Goal: Task Accomplishment & Management: Manage account settings

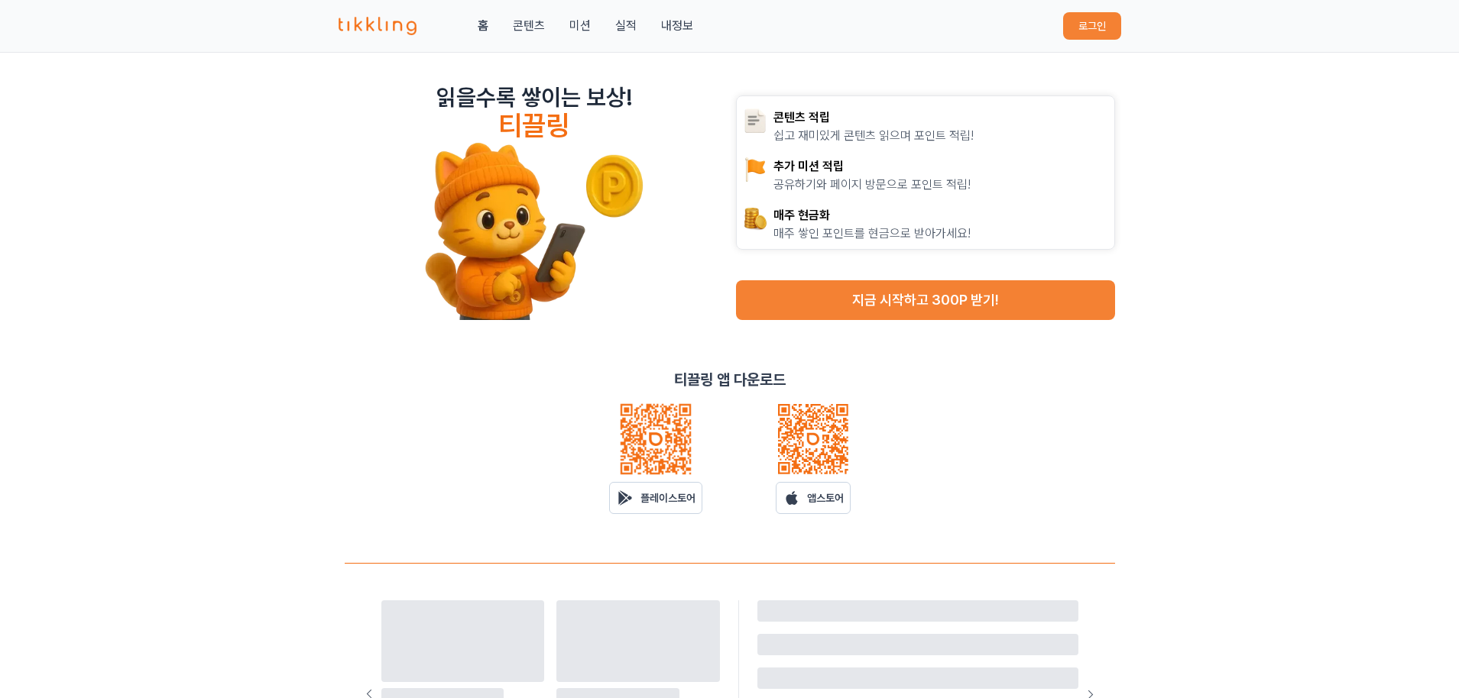
click at [1109, 33] on button "로그인" at bounding box center [1092, 26] width 58 height 28
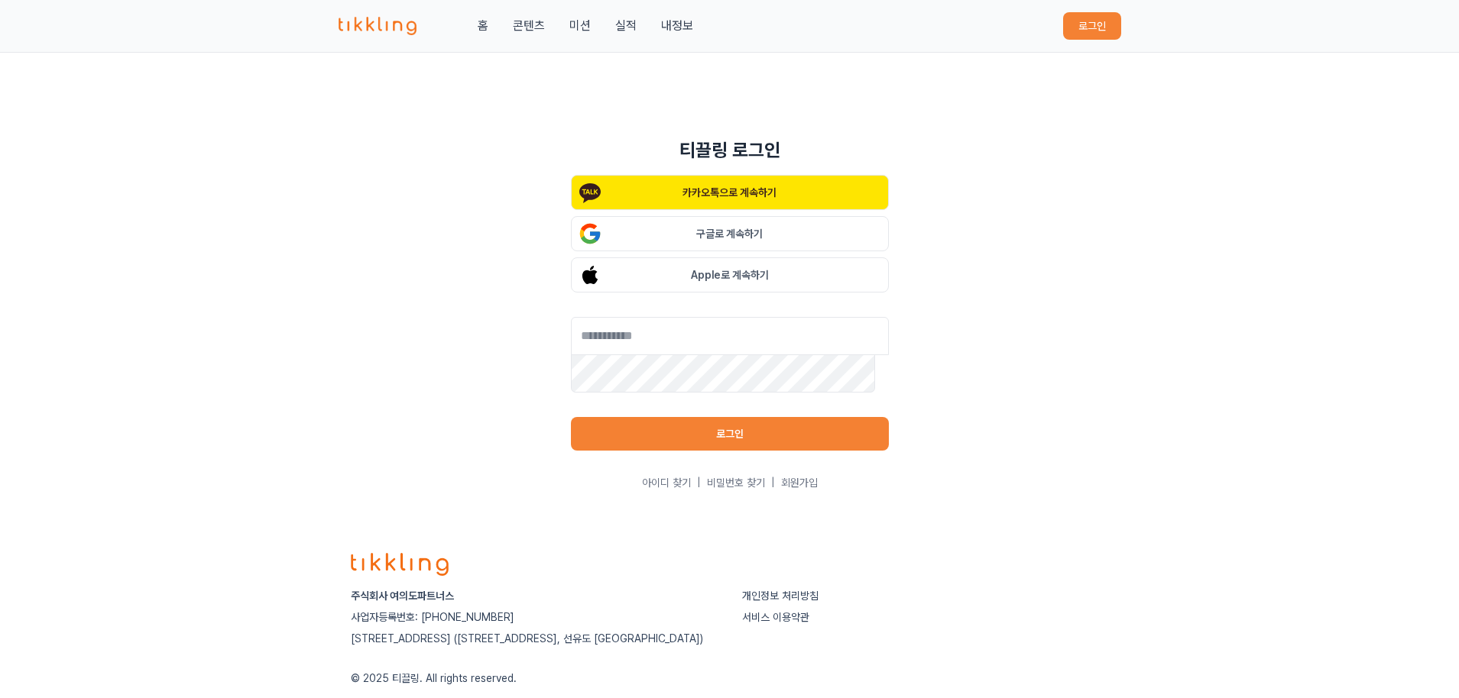
click at [748, 228] on button "구글로 계속하기" at bounding box center [730, 233] width 318 height 35
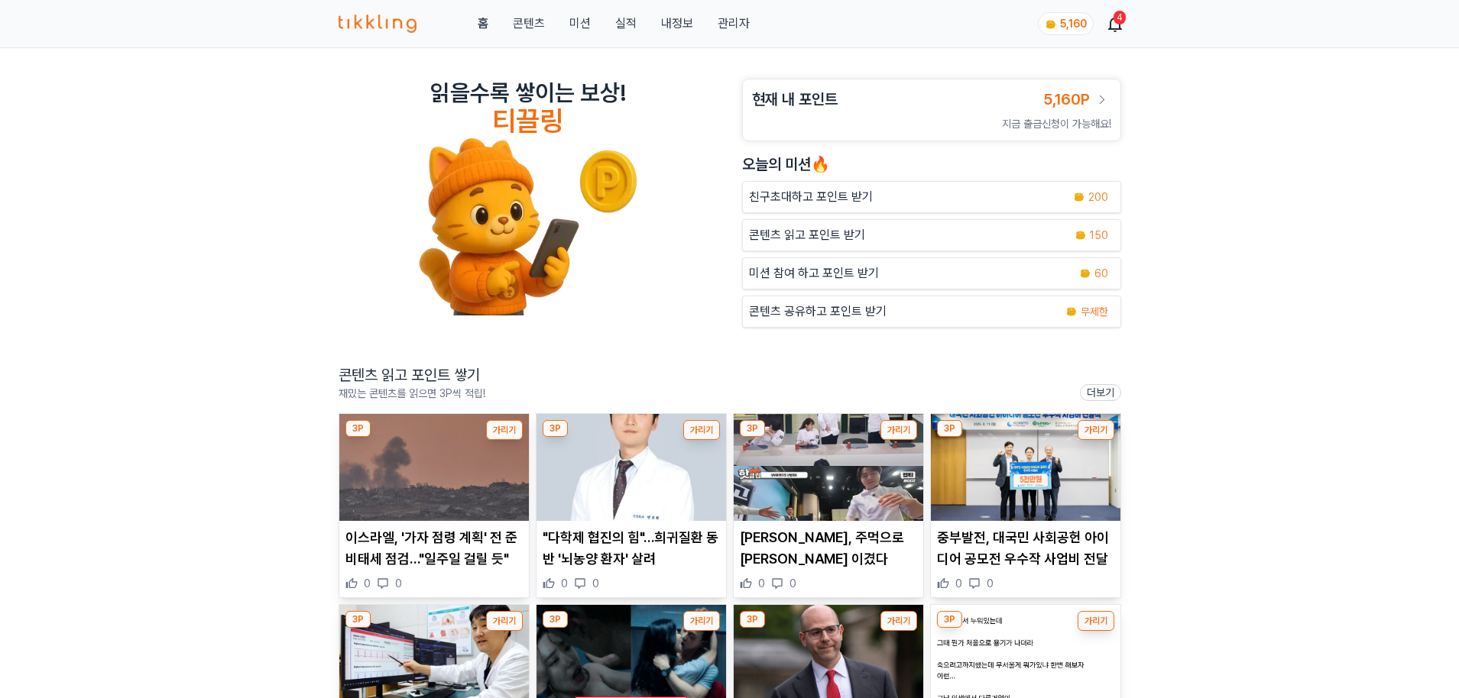
click at [682, 23] on link "내정보" at bounding box center [677, 24] width 32 height 18
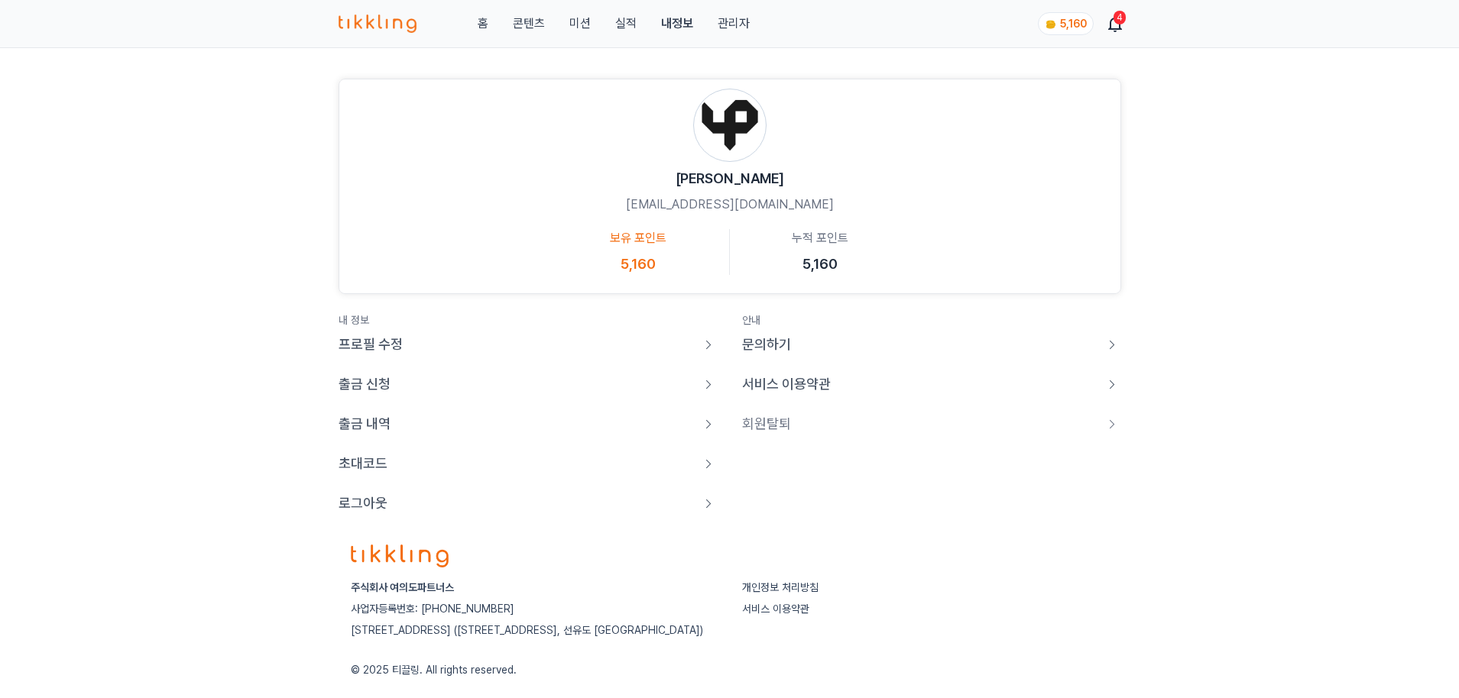
click at [1151, 199] on div "[PERSON_NAME] [EMAIL_ADDRESS][DOMAIN_NAME] 보유 포인트 5,160 누적 포인트 5,160 내 정보 프로필 수…" at bounding box center [729, 284] width 1459 height 472
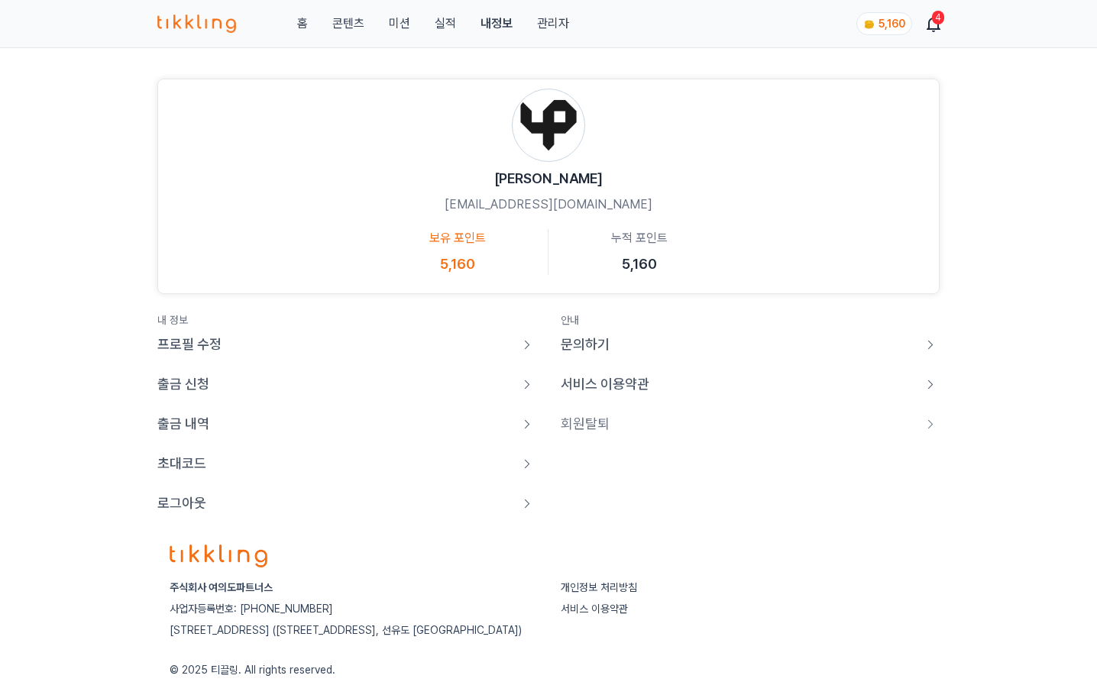
drag, startPoint x: 1015, startPoint y: 207, endPoint x: 1047, endPoint y: 178, distance: 42.7
click at [1016, 206] on div "김도유 doyu@yeouidopartners.com 보유 포인트 5,160 누적 포인트 5,160 내 정보 프로필 수정 출금 신청 출금 내역 …" at bounding box center [548, 284] width 1097 height 472
